Goal: Check status: Check status

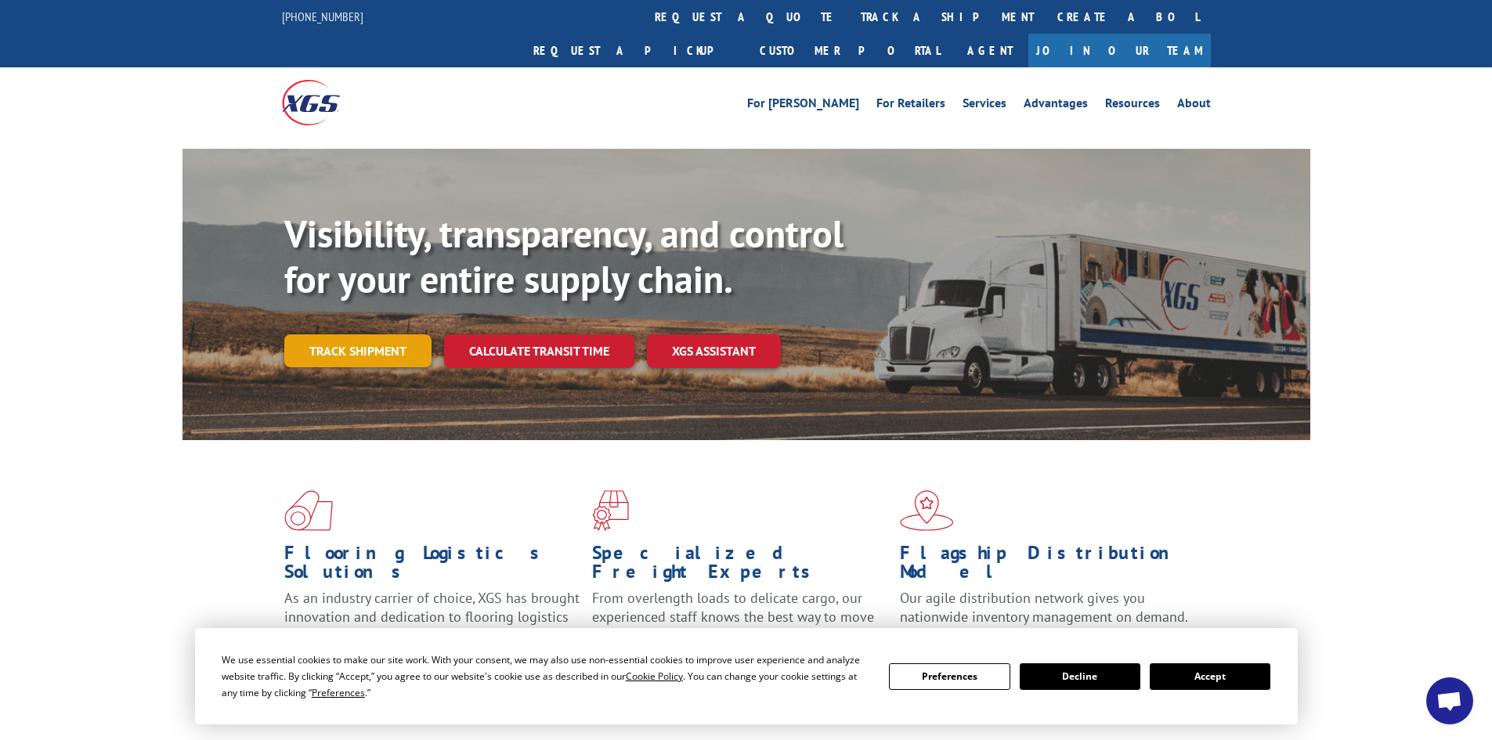
click at [353, 334] on link "Track shipment" at bounding box center [357, 350] width 147 height 33
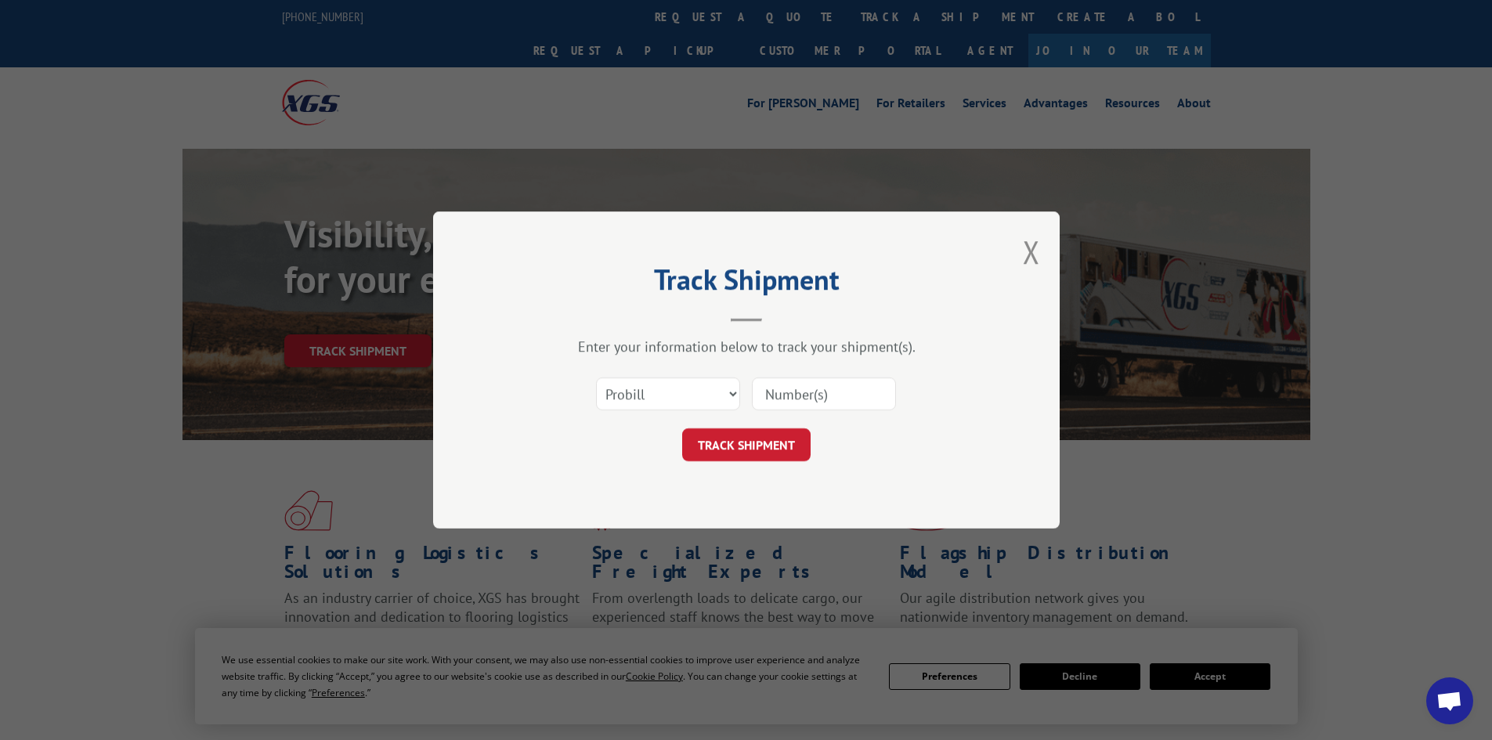
click at [750, 409] on div "Select category... Probill BOL PO" at bounding box center [747, 394] width 470 height 52
click at [714, 400] on select "Select category... Probill BOL PO" at bounding box center [668, 394] width 144 height 33
select select "bol"
click at [596, 378] on select "Select category... Probill BOL PO" at bounding box center [668, 394] width 144 height 33
click at [794, 397] on input at bounding box center [824, 394] width 144 height 33
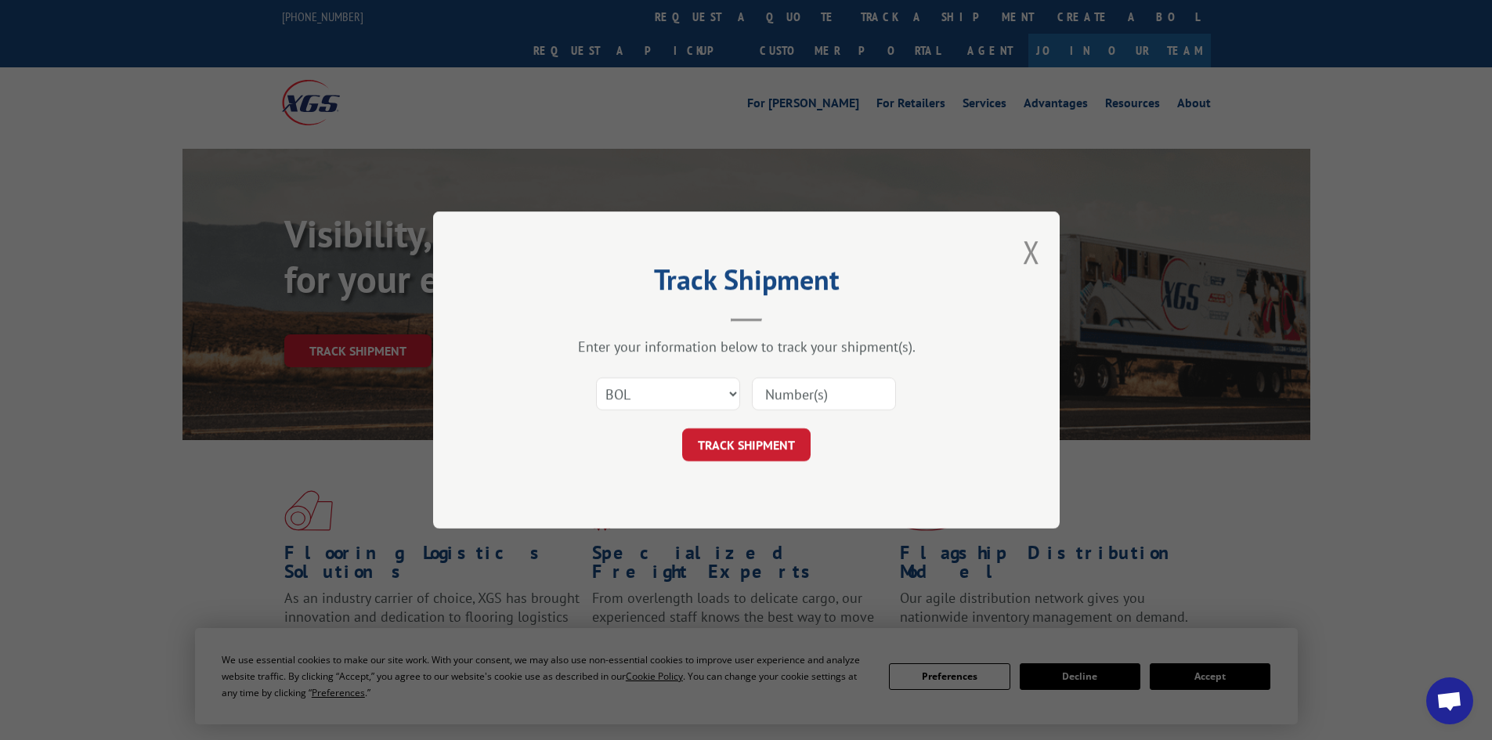
click at [786, 401] on input at bounding box center [824, 394] width 144 height 33
type input "v"
click at [799, 387] on input "v" at bounding box center [824, 394] width 144 height 33
paste input "50868680"
click at [798, 388] on input "50868680" at bounding box center [824, 394] width 144 height 33
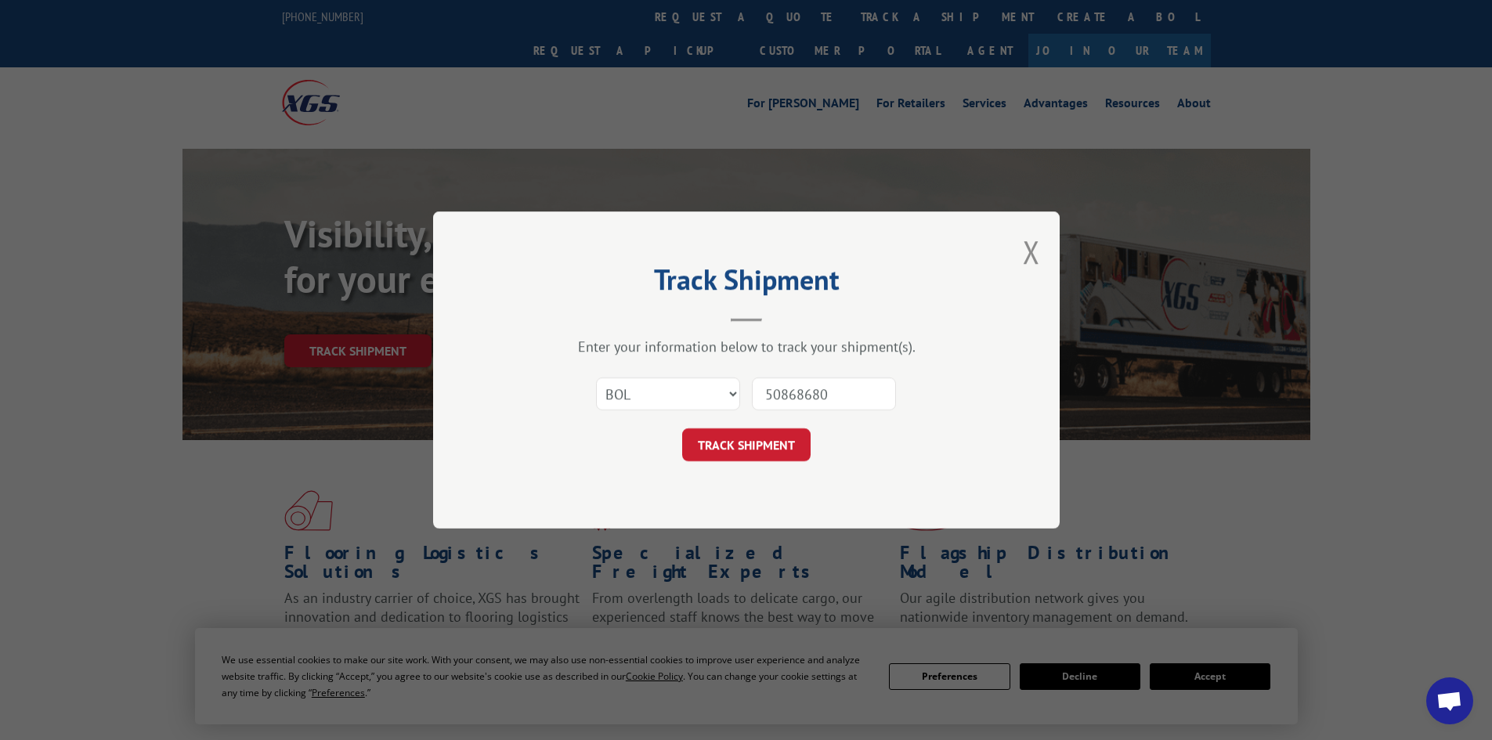
type input "50868680"
click at [782, 435] on button "TRACK SHIPMENT" at bounding box center [746, 444] width 128 height 33
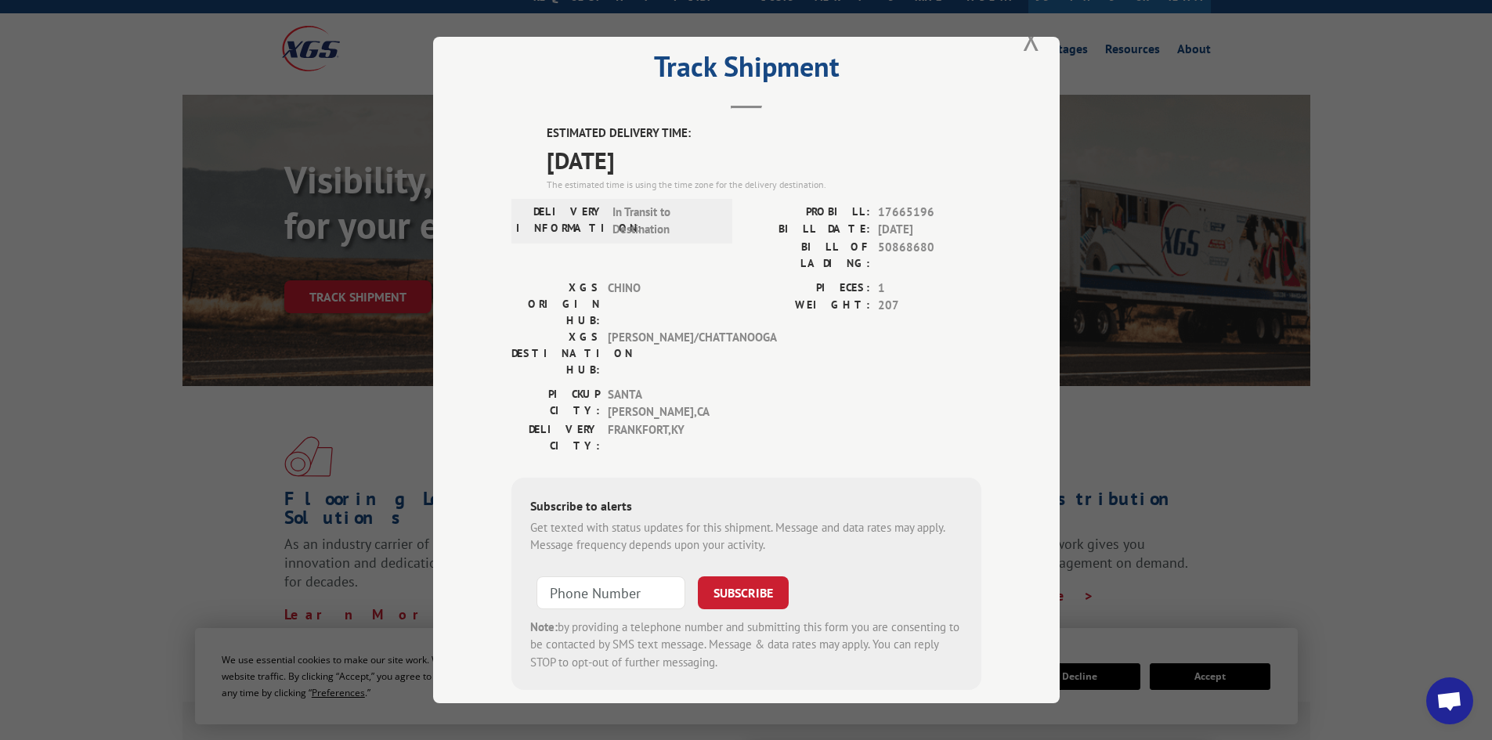
scroll to position [78, 0]
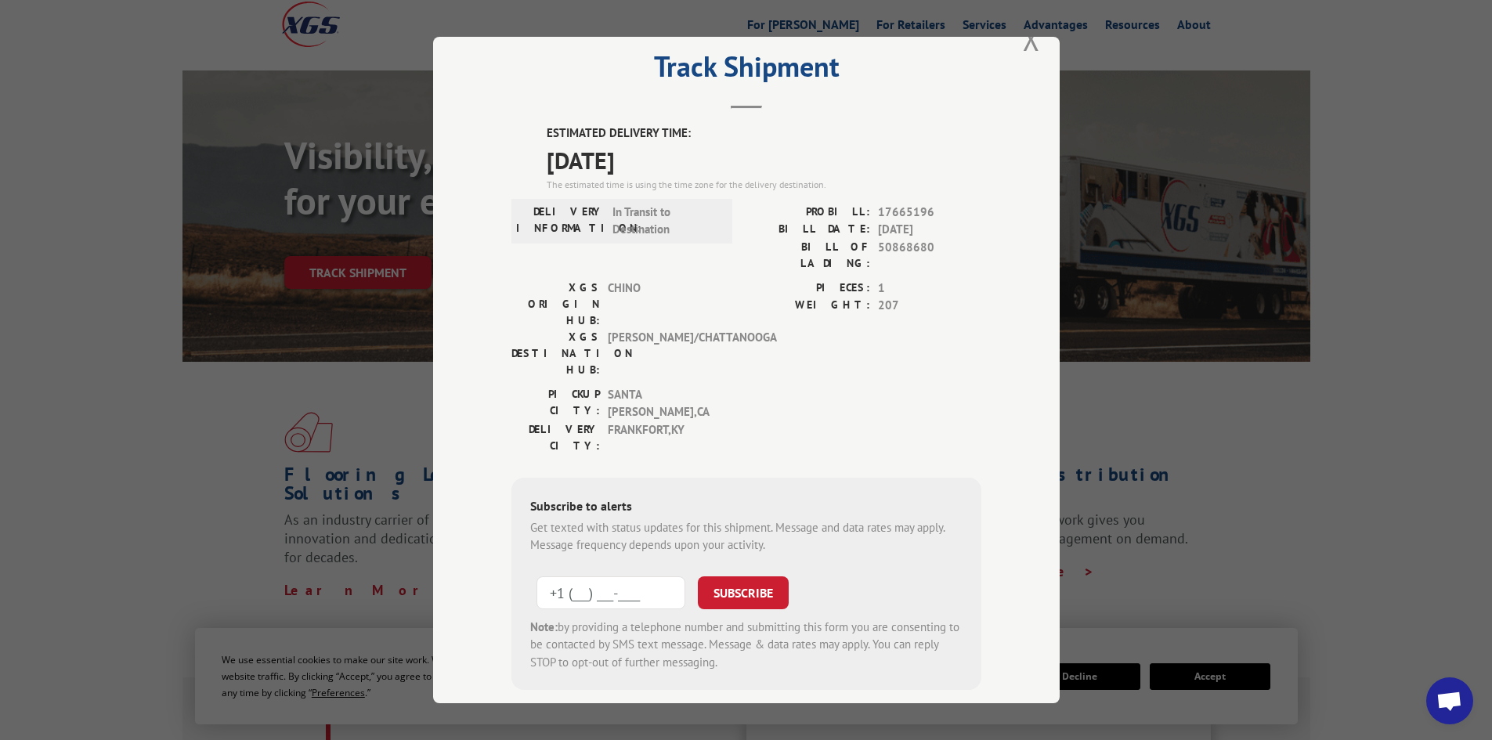
click at [586, 577] on input "+1 (___) ___-____" at bounding box center [611, 593] width 149 height 33
type input "+1 (502) 382-8487"
click at [718, 577] on button "SUBSCRIBE" at bounding box center [743, 593] width 91 height 33
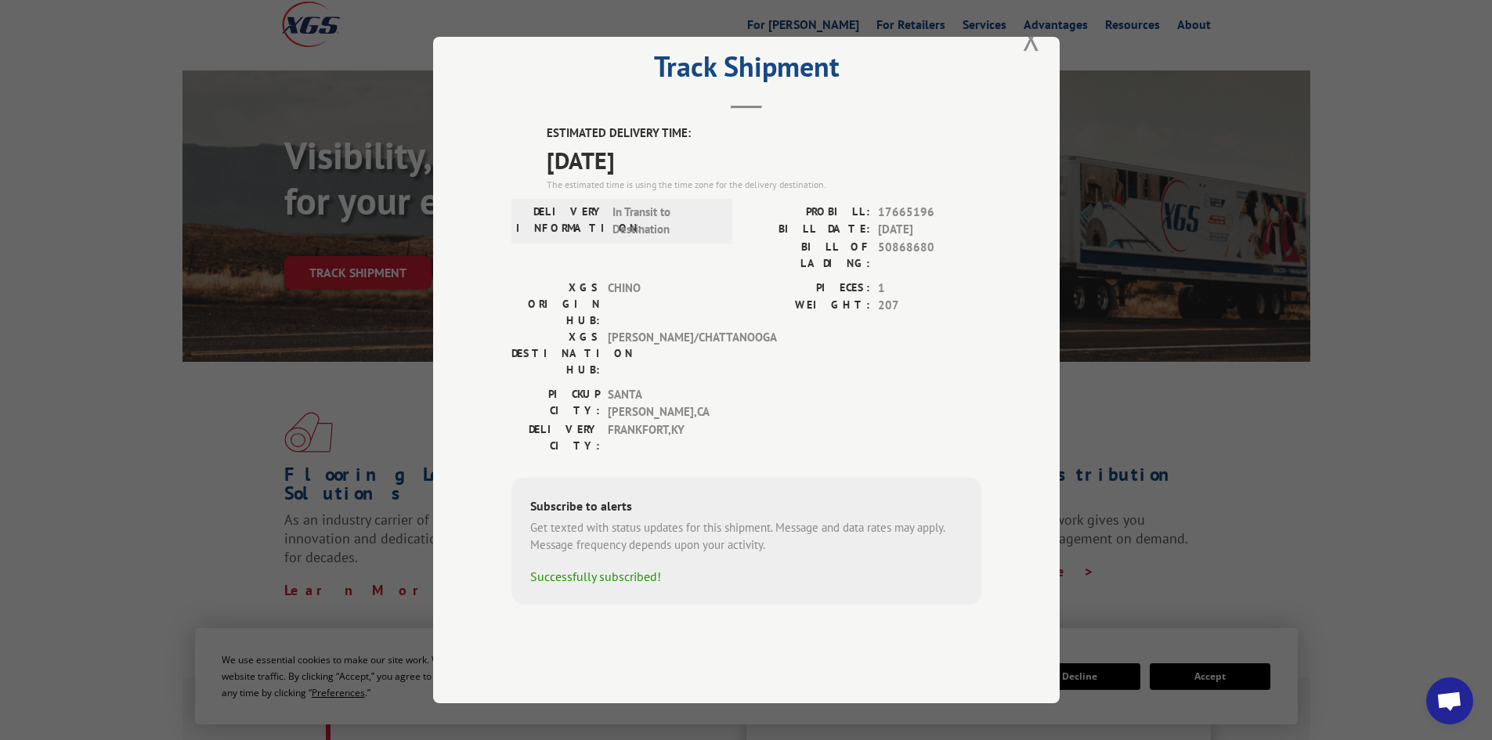
scroll to position [0, 0]
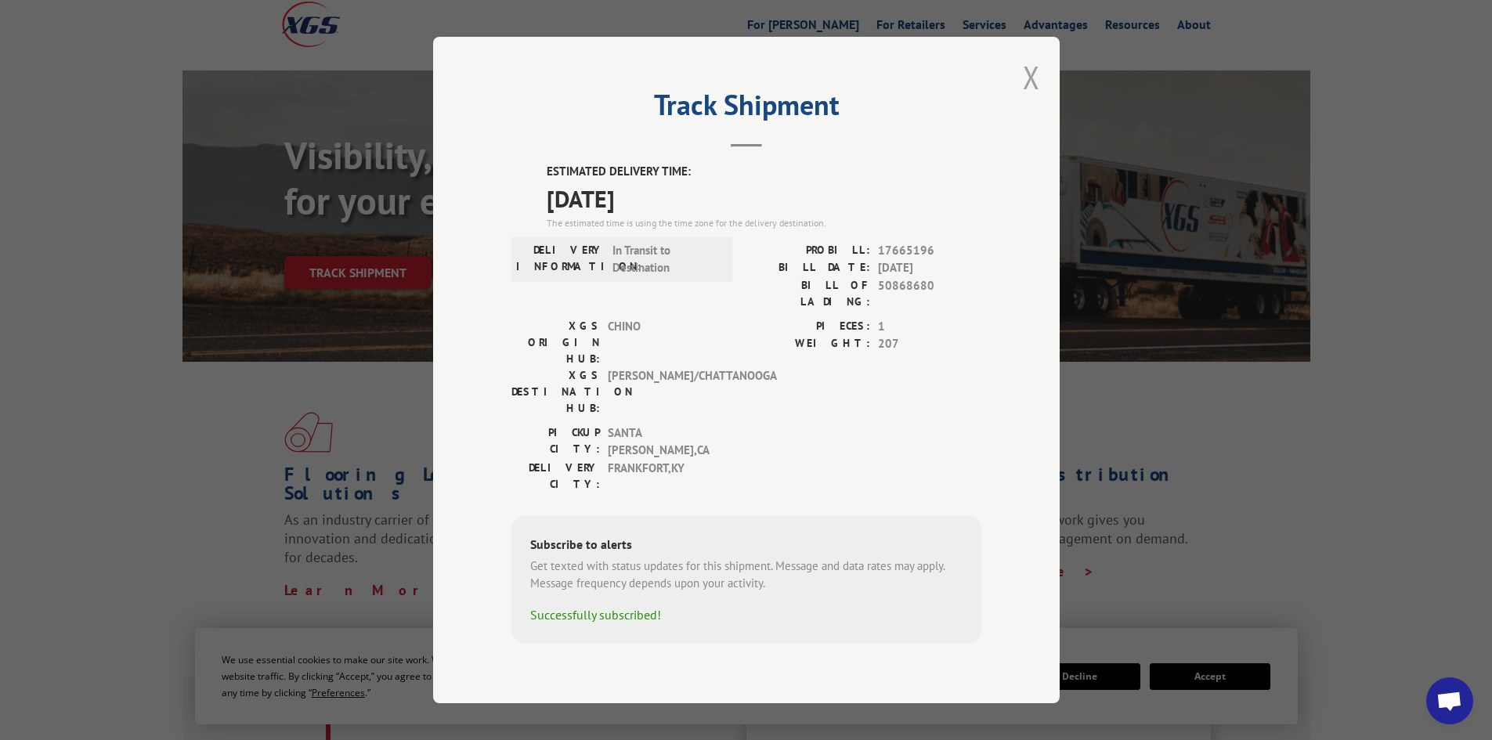
click at [1033, 95] on button "Close modal" at bounding box center [1031, 77] width 17 height 42
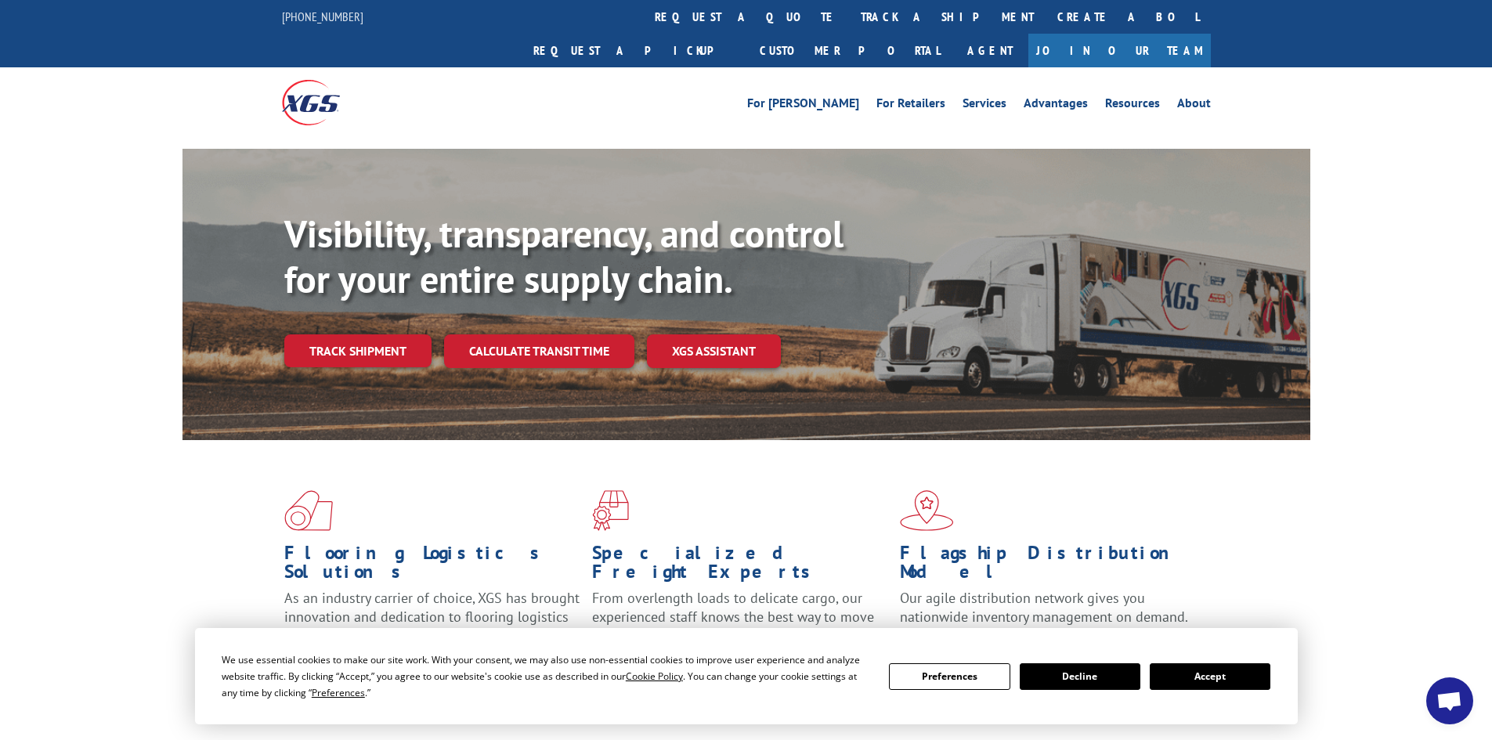
click at [313, 80] on img at bounding box center [311, 102] width 58 height 45
